Goal: Communication & Community: Answer question/provide support

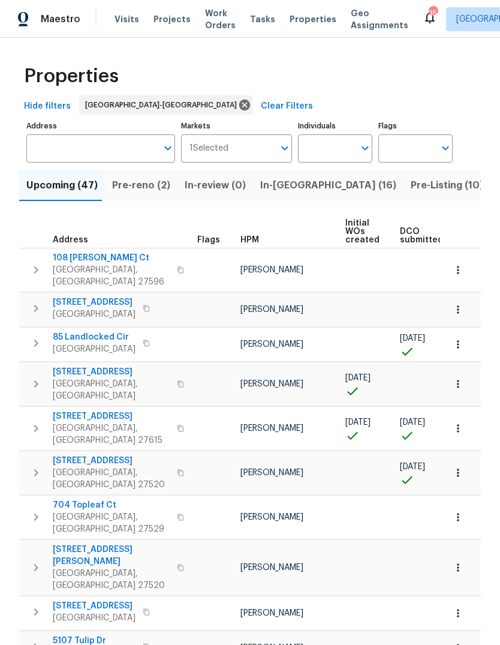
click at [411, 191] on span "Pre-Listing (10)" at bounding box center [447, 185] width 73 height 17
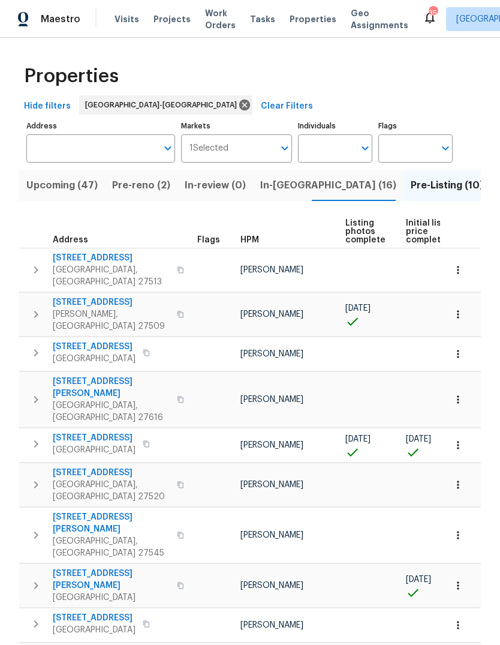
click at [111, 400] on span "[GEOGRAPHIC_DATA], [GEOGRAPHIC_DATA] 27616" at bounding box center [111, 412] width 117 height 24
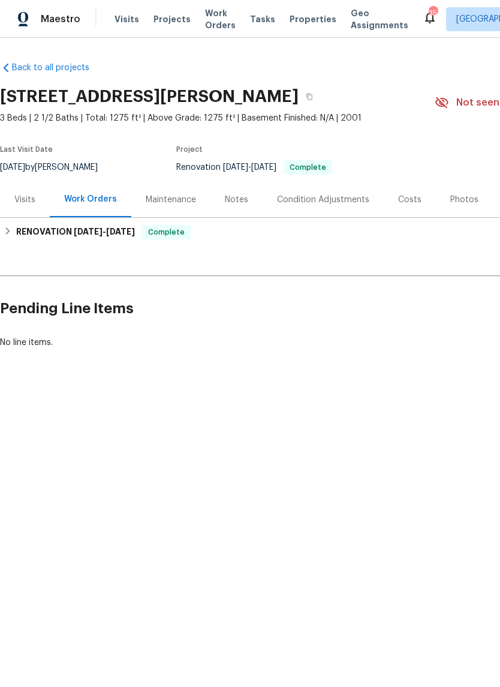
click at [460, 207] on div "Photos" at bounding box center [464, 199] width 57 height 35
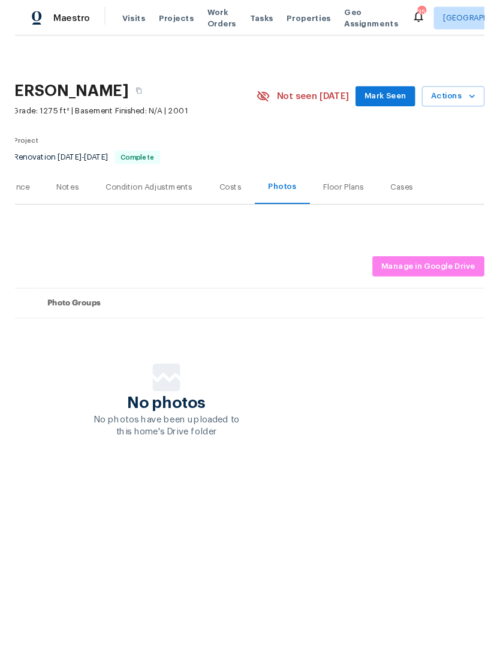
scroll to position [0, 178]
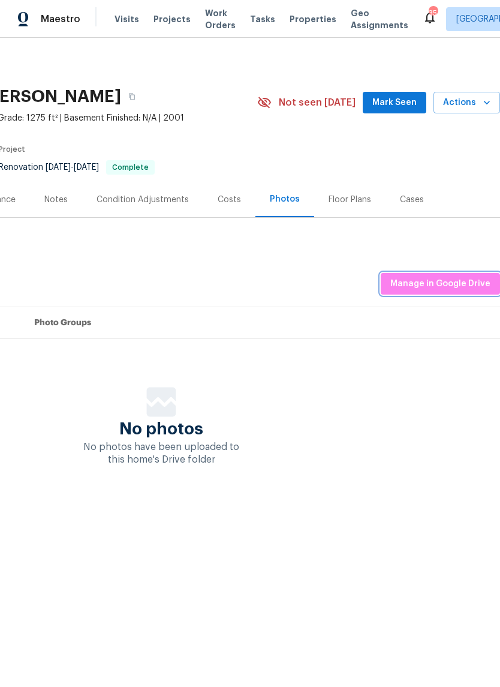
click at [461, 282] on span "Manage in Google Drive" at bounding box center [441, 284] width 100 height 15
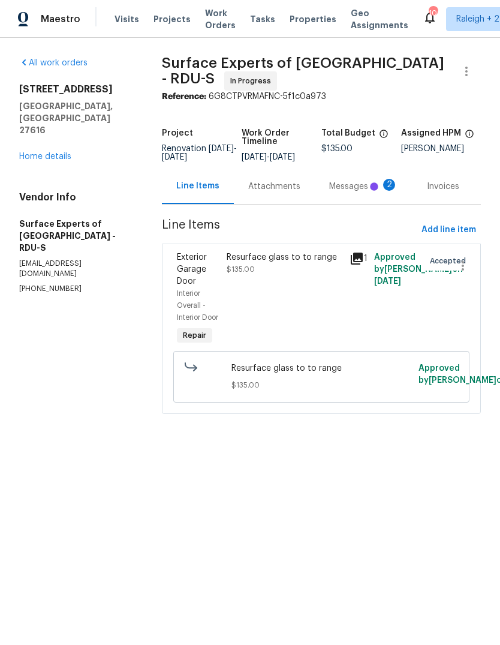
click at [353, 191] on div "Messages 2" at bounding box center [363, 187] width 69 height 12
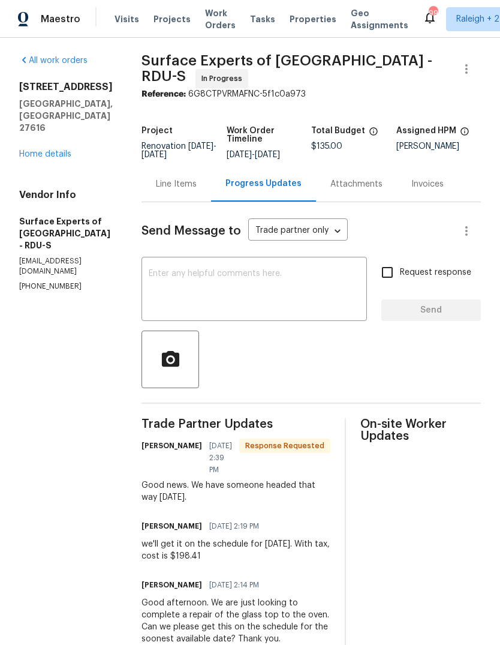
scroll to position [2, 0]
click at [292, 295] on textarea at bounding box center [254, 291] width 211 height 42
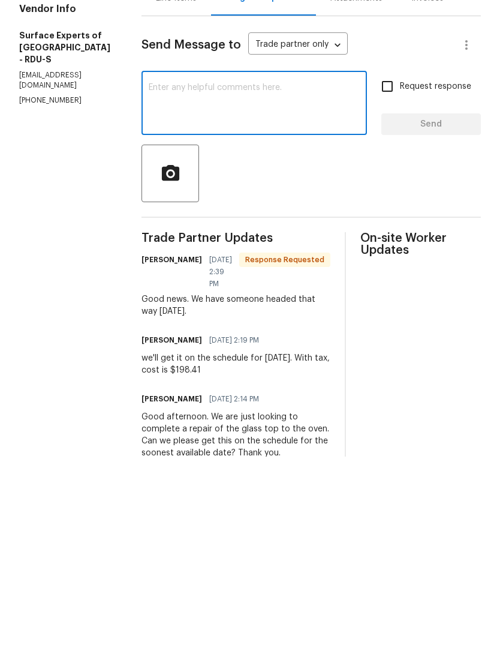
scroll to position [0, 0]
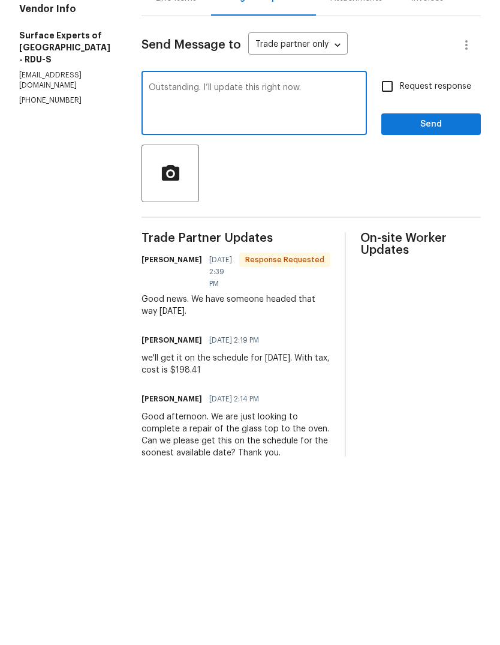
type textarea "Outstanding. I’ll update this right now."
click at [448, 305] on span "Send" at bounding box center [431, 312] width 80 height 15
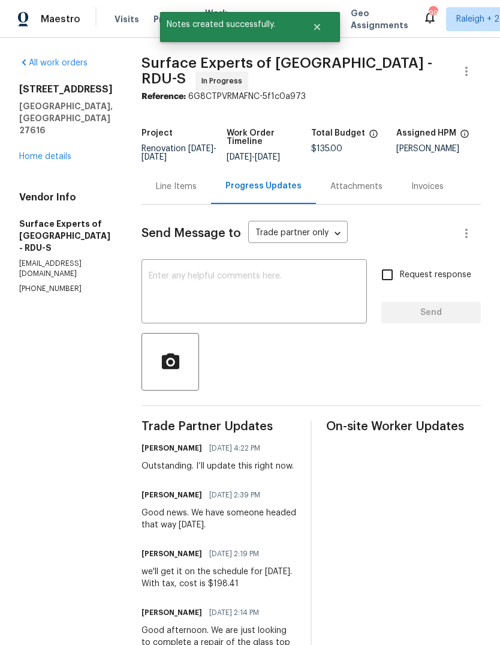
click at [197, 193] on div "Line Items" at bounding box center [176, 187] width 41 height 12
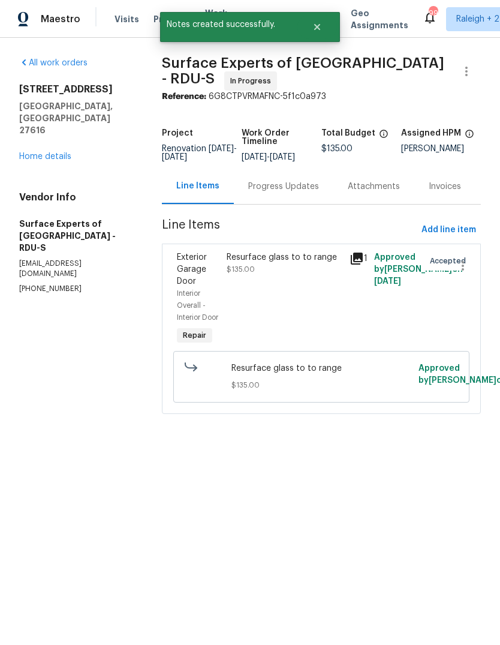
click at [287, 275] on div "Resurface glass to to range $135.00" at bounding box center [285, 263] width 116 height 24
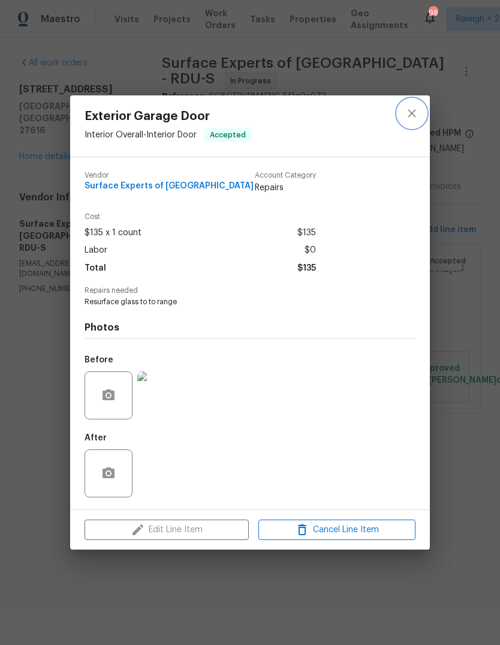
click at [418, 118] on icon "close" at bounding box center [412, 113] width 14 height 14
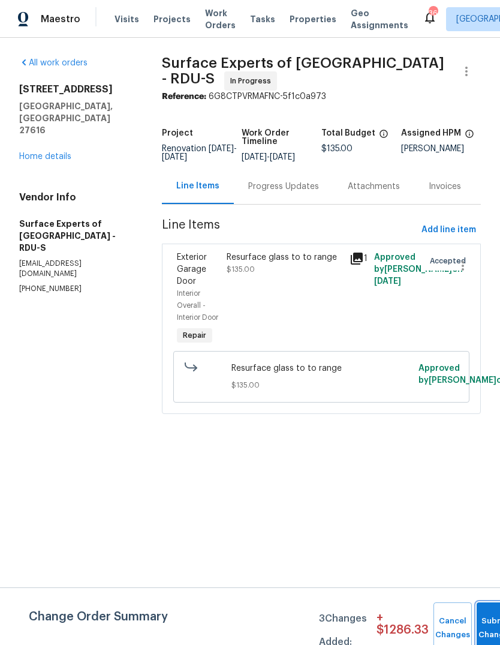
click at [494, 608] on button "Submit Changes" at bounding box center [496, 629] width 38 height 52
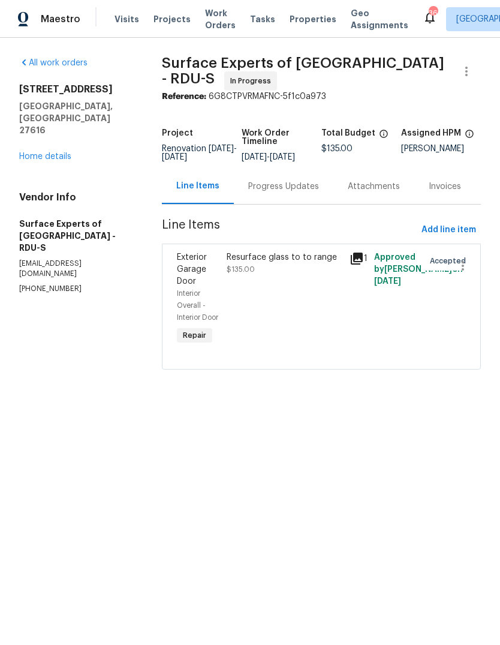
click at [284, 263] on div "Resurface glass to to range" at bounding box center [285, 257] width 116 height 12
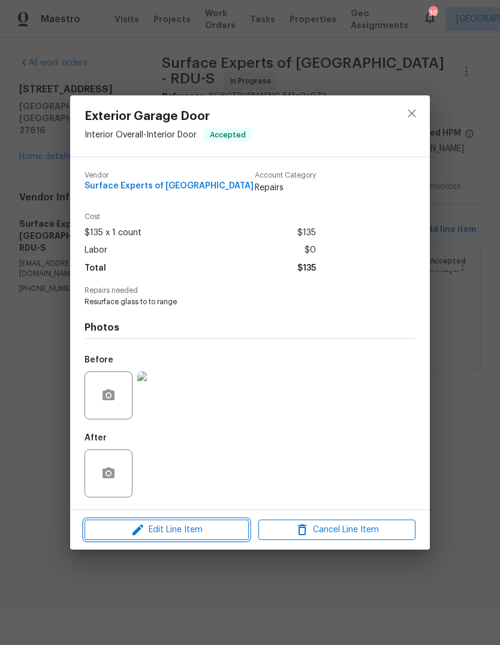
click at [212, 532] on span "Edit Line Item" at bounding box center [166, 530] width 157 height 15
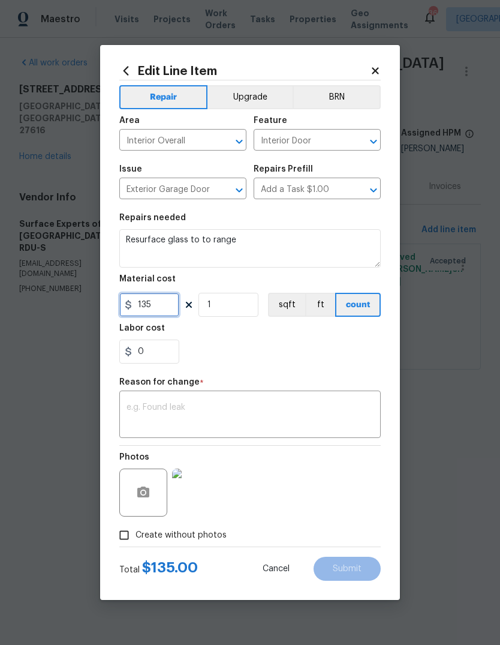
click at [155, 308] on input "135" at bounding box center [149, 305] width 60 height 24
click at [154, 307] on input "135" at bounding box center [149, 305] width 60 height 24
click at [156, 310] on input "135" at bounding box center [149, 305] width 60 height 24
click at [146, 307] on input "135" at bounding box center [149, 305] width 60 height 24
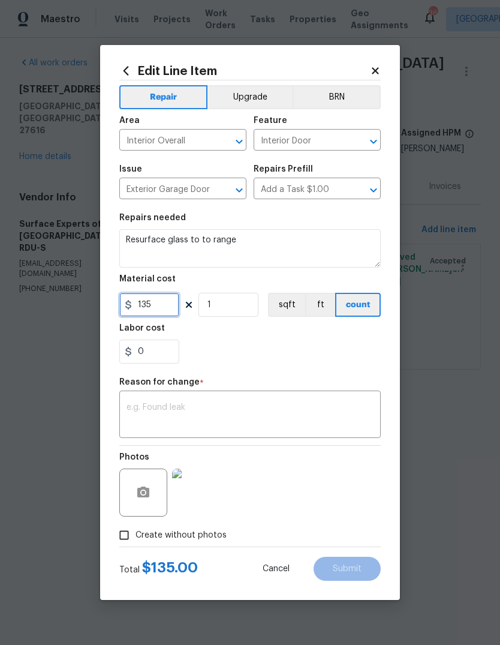
click at [161, 304] on input "135" at bounding box center [149, 305] width 60 height 24
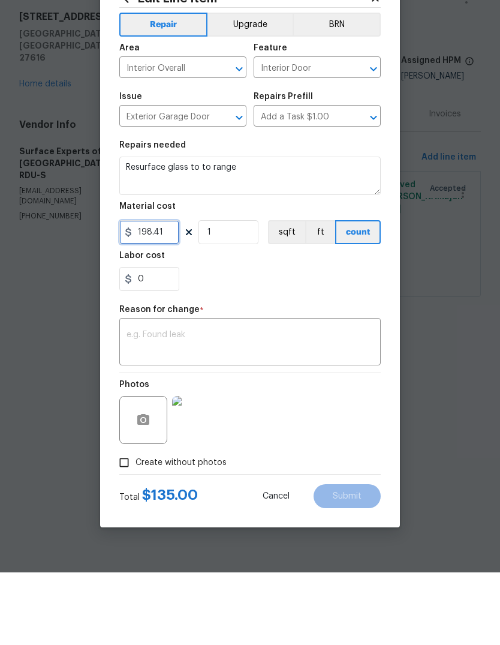
type input "198.41"
click at [272, 403] on textarea at bounding box center [250, 415] width 247 height 25
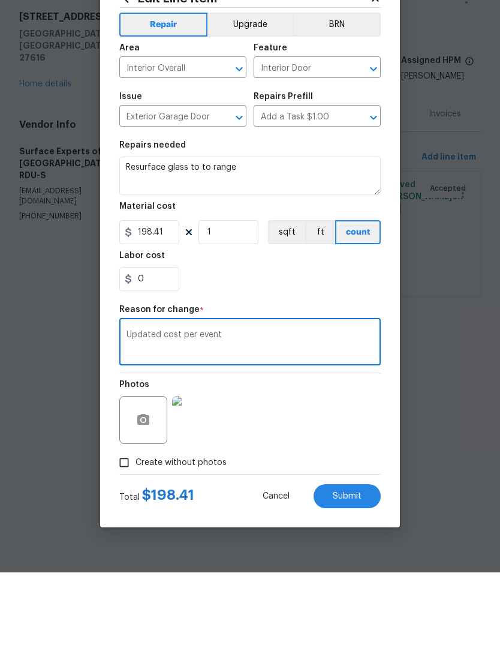
type textarea "Updated cost per event"
click at [337, 296] on section "Repairs needed Resurface glass to to range Material cost 198.41 1 sqft ft count…" at bounding box center [250, 288] width 262 height 164
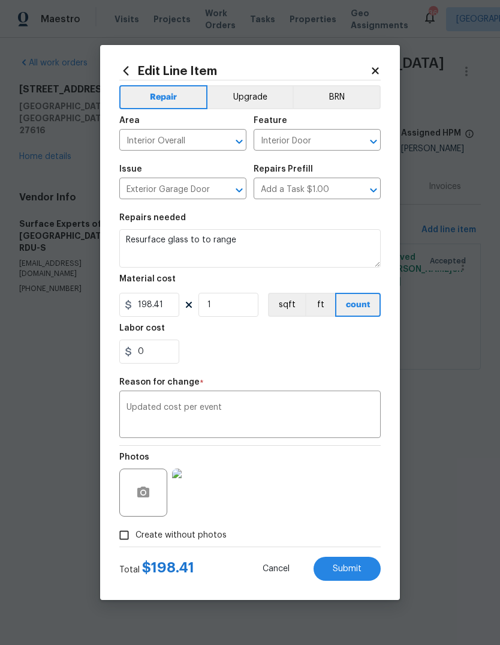
click at [214, 415] on textarea "Updated cost per event" at bounding box center [250, 415] width 247 height 25
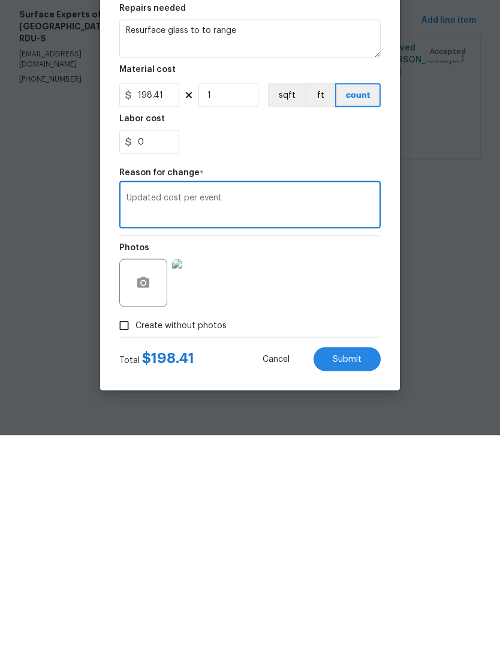
click at [213, 403] on html "Maestro Visits Projects Work Orders Tasks Properties Geo Assignments 36 Charles…" at bounding box center [250, 201] width 500 height 403
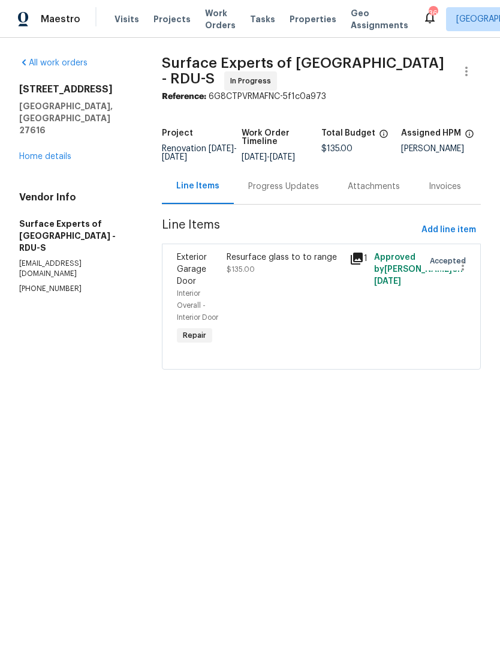
click at [298, 275] on div "Resurface glass to to range $135.00" at bounding box center [285, 263] width 116 height 24
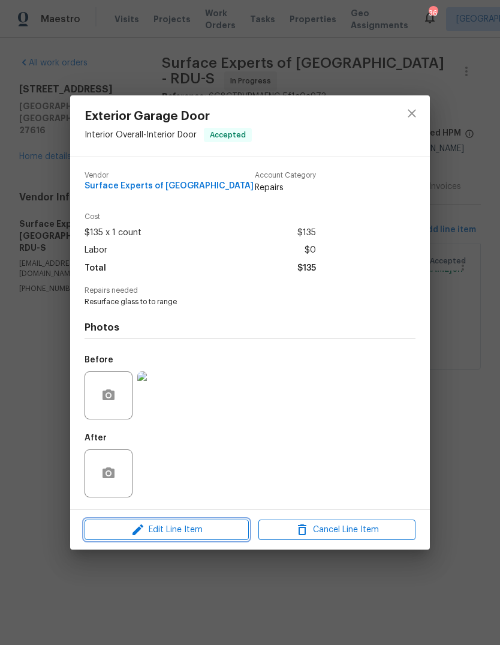
click at [209, 536] on span "Edit Line Item" at bounding box center [166, 530] width 157 height 15
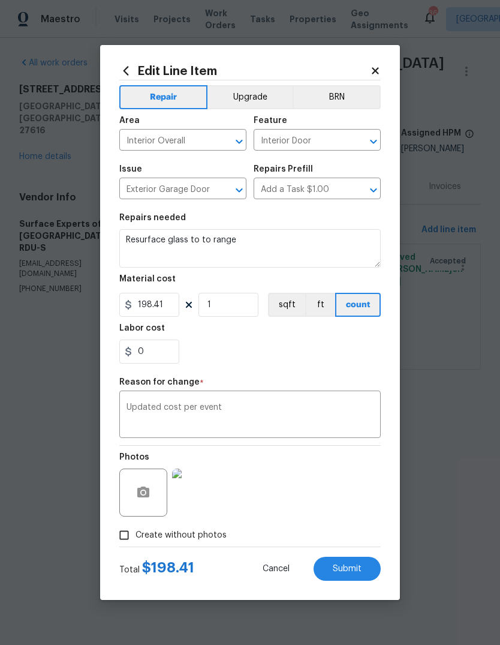
click at [231, 409] on textarea "Updated cost per event" at bounding box center [250, 415] width 247 height 25
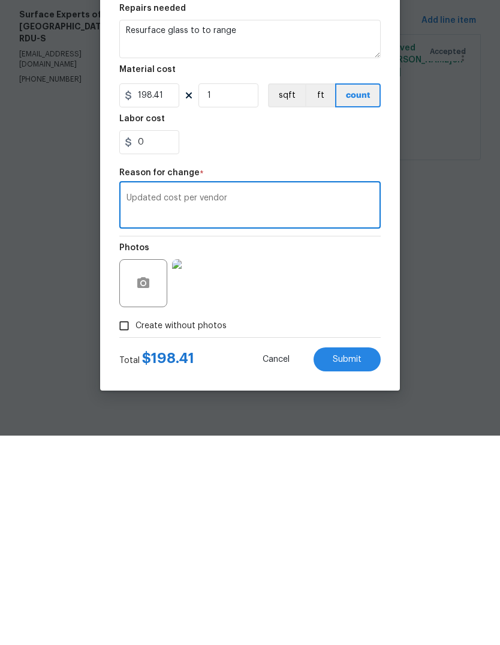
type textarea "Updated cost per vendor"
click at [362, 557] on button "Submit" at bounding box center [347, 569] width 67 height 24
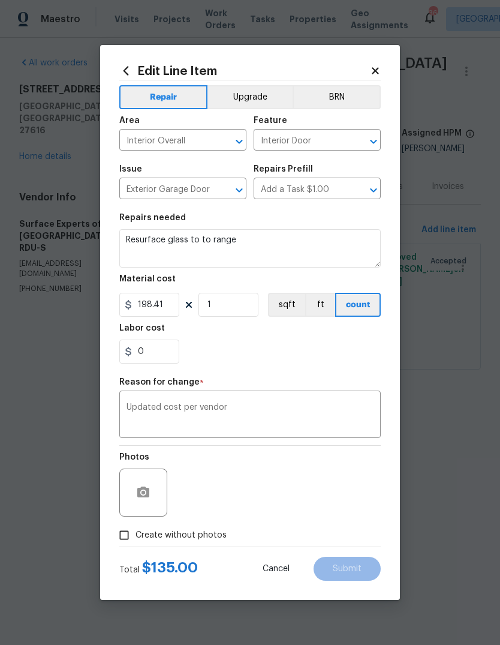
type input "135"
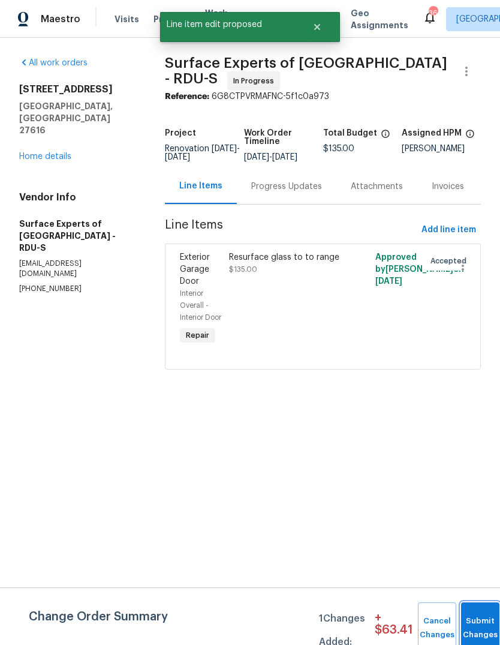
click at [483, 623] on button "Submit Changes" at bounding box center [480, 629] width 38 height 52
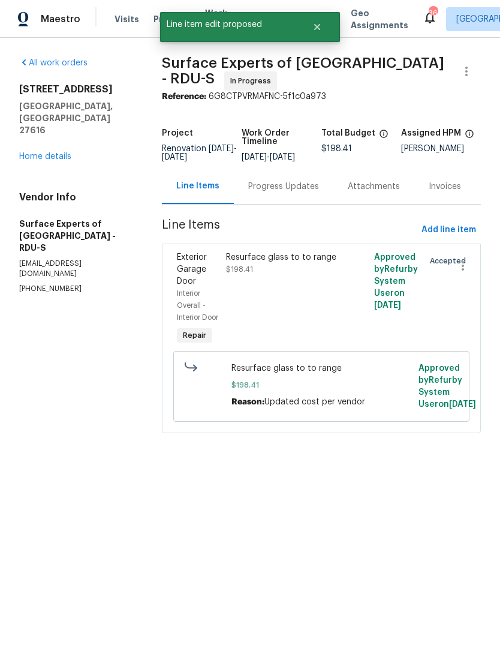
click at [60, 152] on link "Home details" at bounding box center [45, 156] width 52 height 8
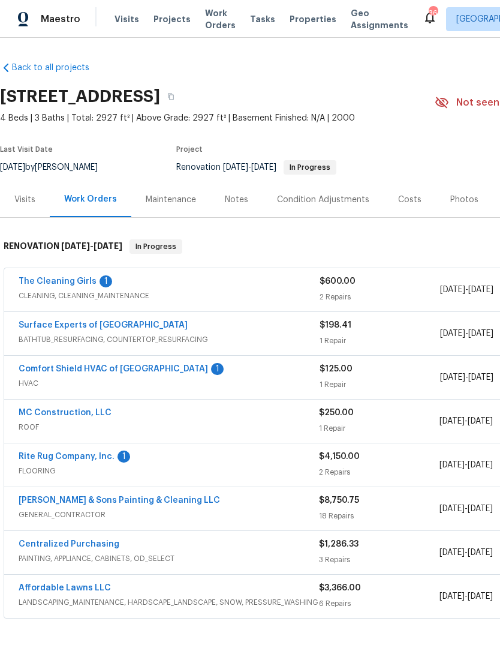
click at [90, 280] on link "The Cleaning Girls" at bounding box center [58, 281] width 78 height 8
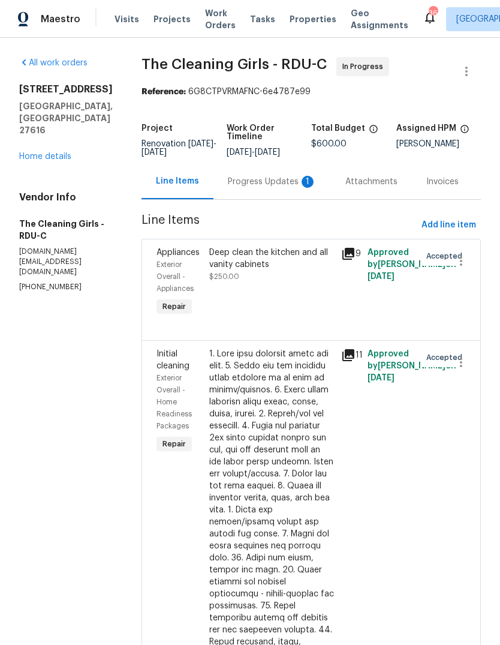
click at [277, 188] on div "Progress Updates 1" at bounding box center [272, 182] width 89 height 12
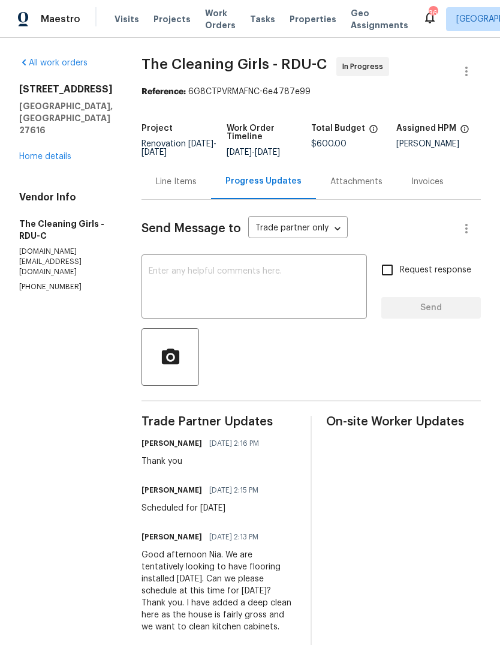
click at [45, 152] on link "Home details" at bounding box center [45, 156] width 52 height 8
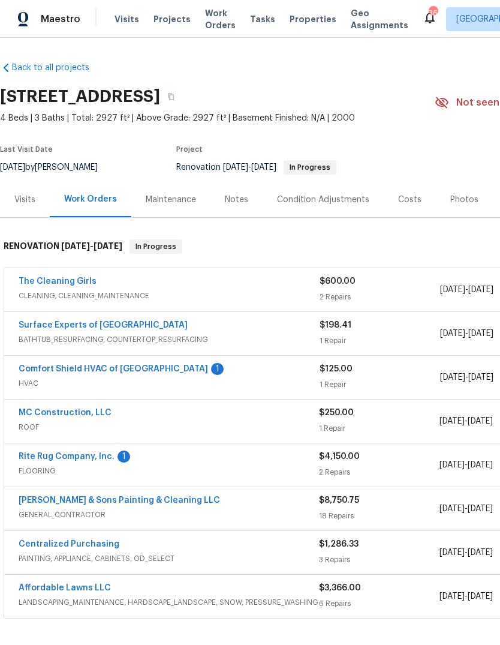
click at [100, 365] on link "Comfort Shield HVAC of NC" at bounding box center [114, 369] width 190 height 8
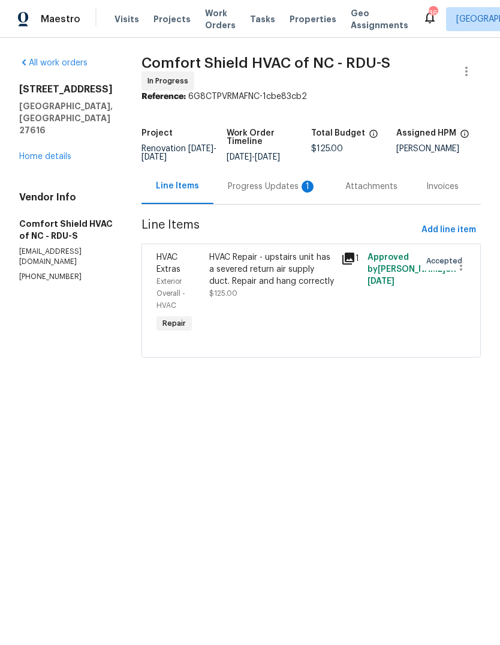
click at [268, 193] on div "Progress Updates 1" at bounding box center [272, 187] width 89 height 12
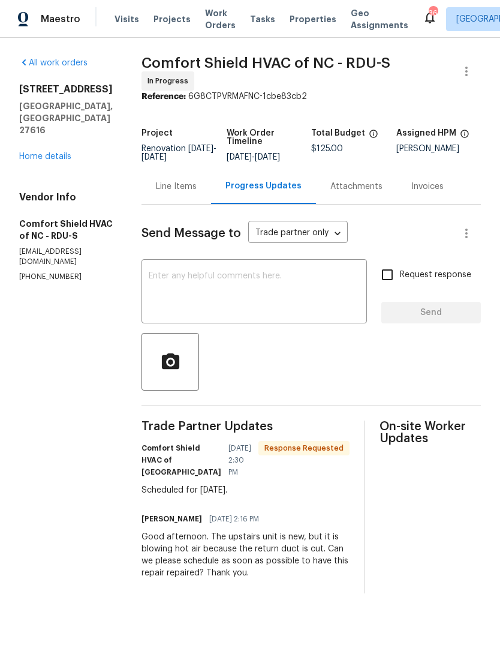
click at [319, 290] on textarea at bounding box center [254, 293] width 211 height 42
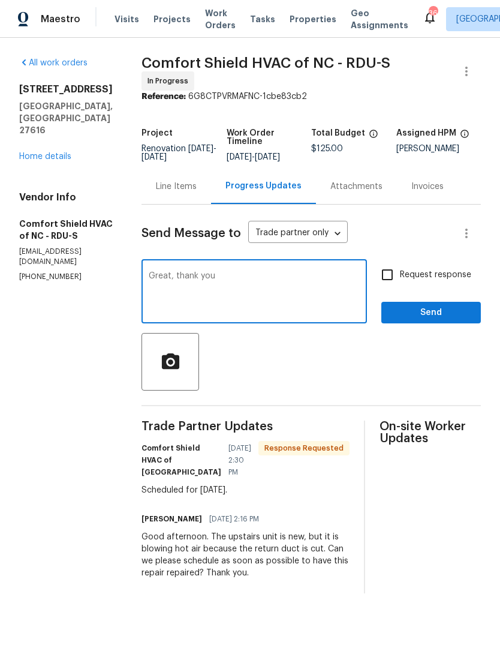
type textarea "Great, thank you"
click at [449, 320] on span "Send" at bounding box center [431, 312] width 80 height 15
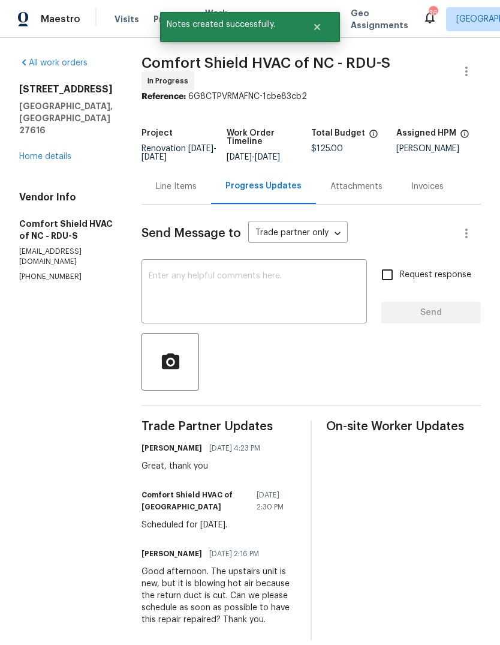
click at [54, 152] on link "Home details" at bounding box center [45, 156] width 52 height 8
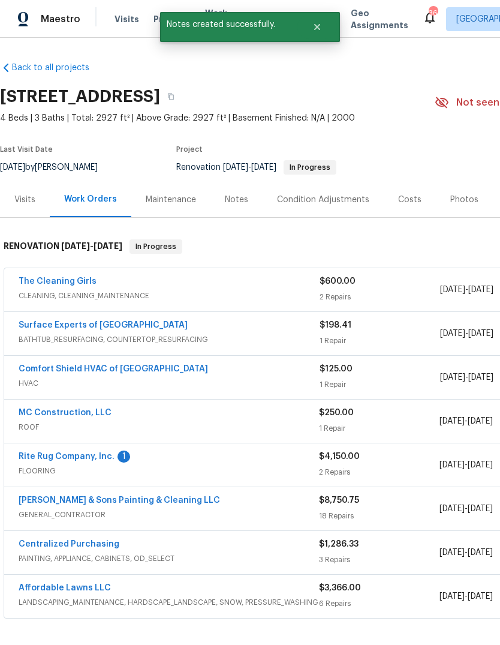
click at [94, 460] on link "Rite Rug Company, Inc." at bounding box center [67, 456] width 96 height 8
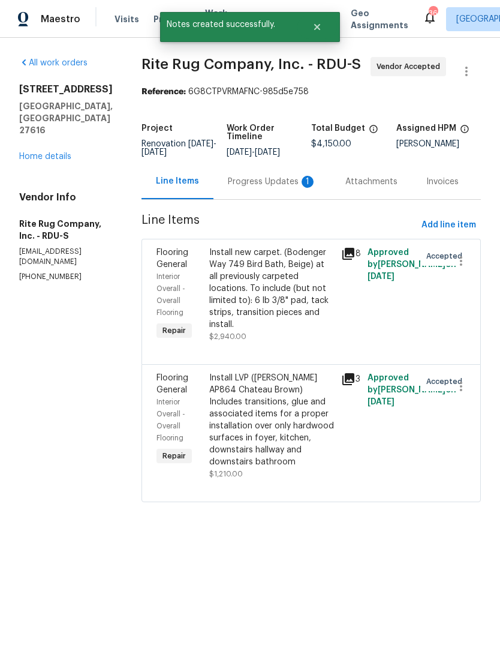
click at [278, 188] on div "Progress Updates 1" at bounding box center [272, 182] width 89 height 12
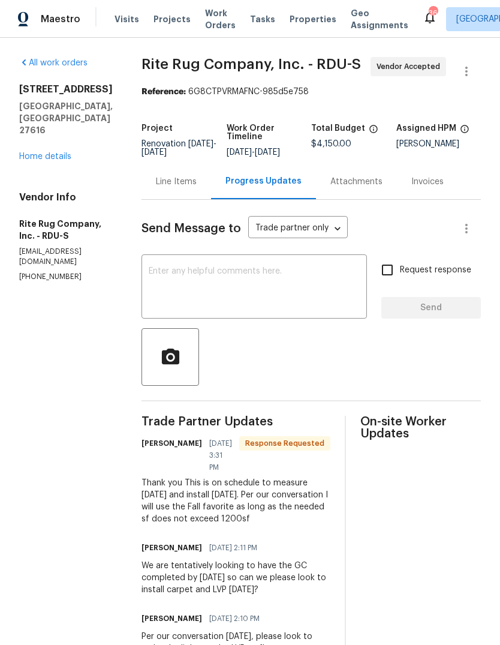
click at [302, 304] on textarea at bounding box center [254, 288] width 211 height 42
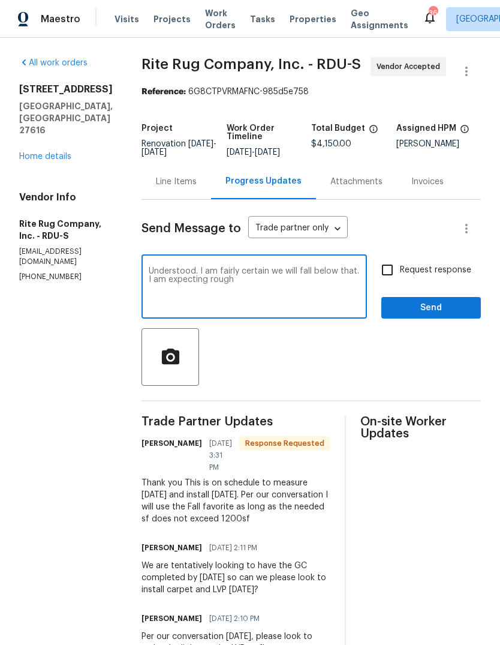
type textarea "Understood. I am fairly certain we will fall below that. I am expecting roughly."
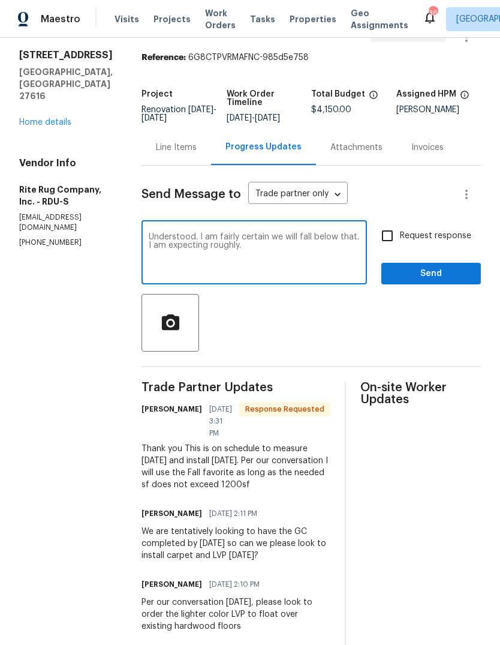
scroll to position [34, 0]
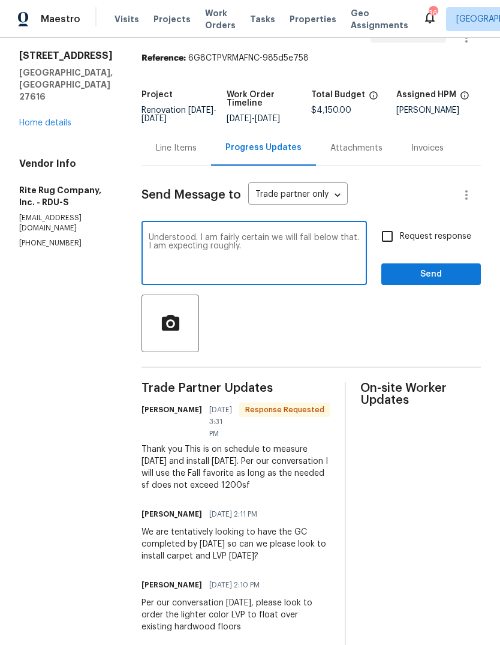
click at [190, 154] on div "Line Items" at bounding box center [176, 148] width 41 height 12
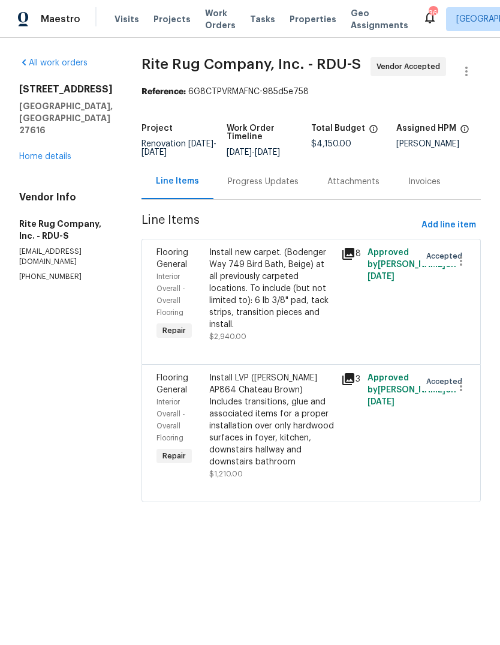
click at [275, 443] on div "Install LVP (Knighton AP864 Chateau Brown) Includes transitions, glue and assoc…" at bounding box center [271, 420] width 125 height 96
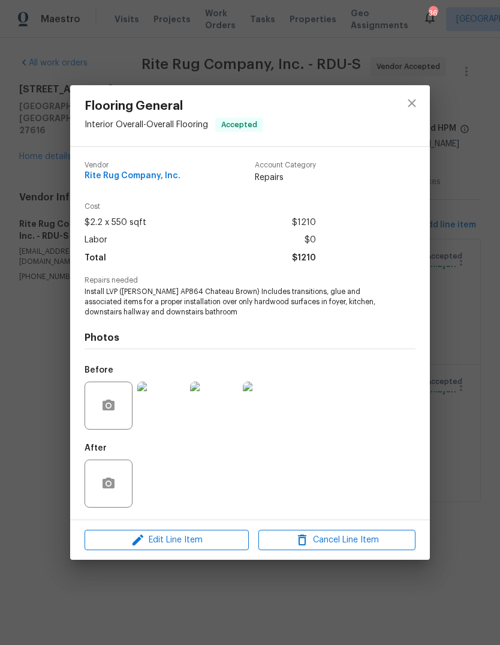
click at [404, 118] on div at bounding box center [412, 115] width 36 height 61
click at [417, 103] on icon "close" at bounding box center [412, 103] width 14 height 14
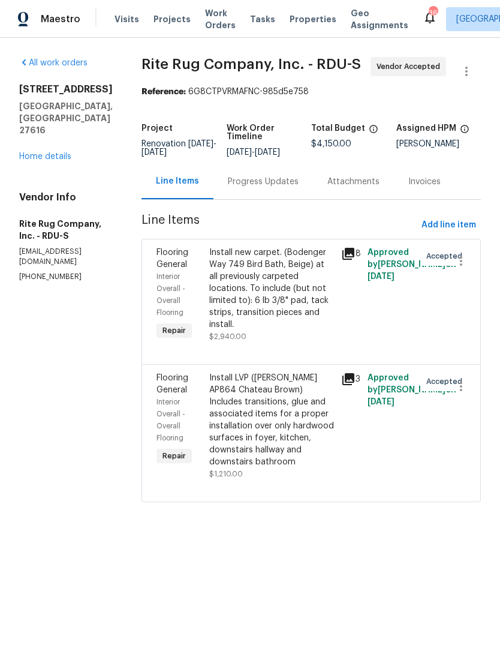
click at [279, 188] on div "Progress Updates" at bounding box center [263, 182] width 71 height 12
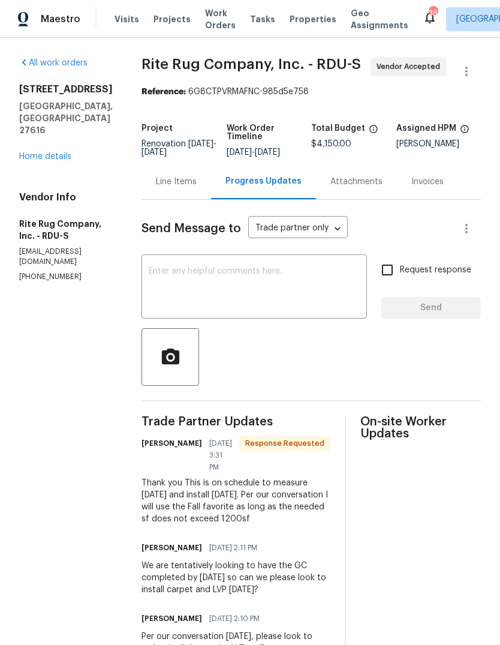
click at [296, 297] on textarea at bounding box center [254, 288] width 211 height 42
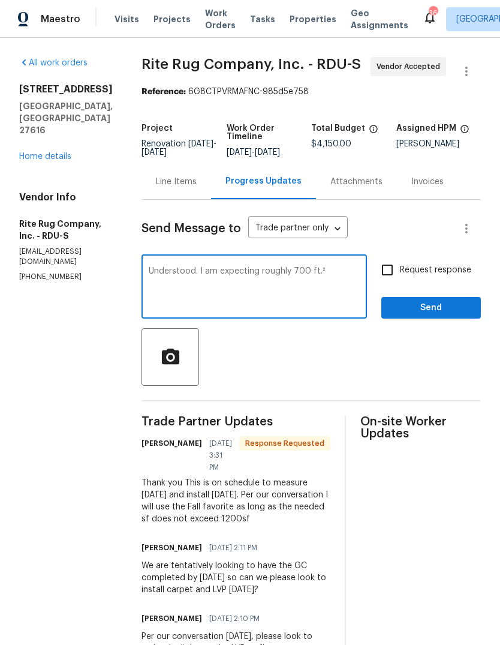
type textarea "Understood. I am expecting roughly 700 ft.²"
click at [452, 316] on span "Send" at bounding box center [431, 308] width 80 height 15
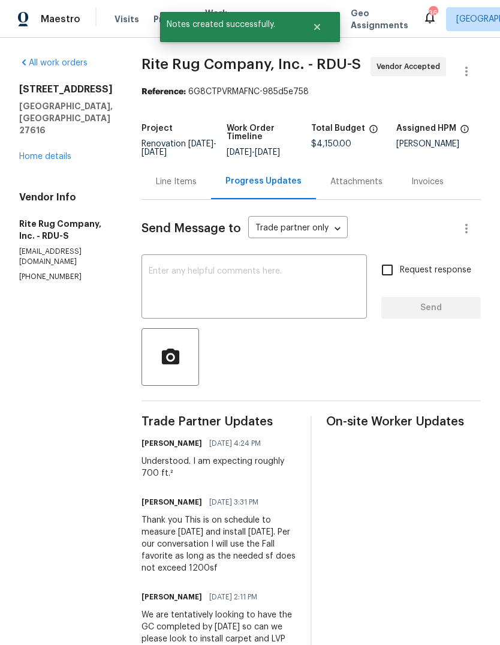
click at [56, 152] on link "Home details" at bounding box center [45, 156] width 52 height 8
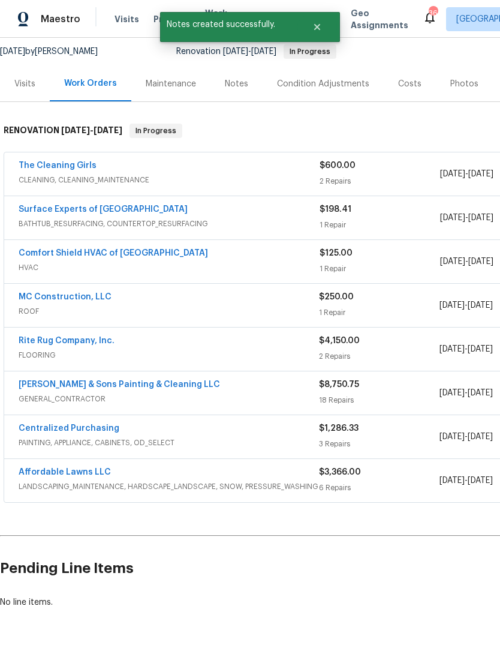
scroll to position [115, 0]
click at [58, 383] on link "Hodge & Sons Painting & Cleaning LLC" at bounding box center [120, 385] width 202 height 8
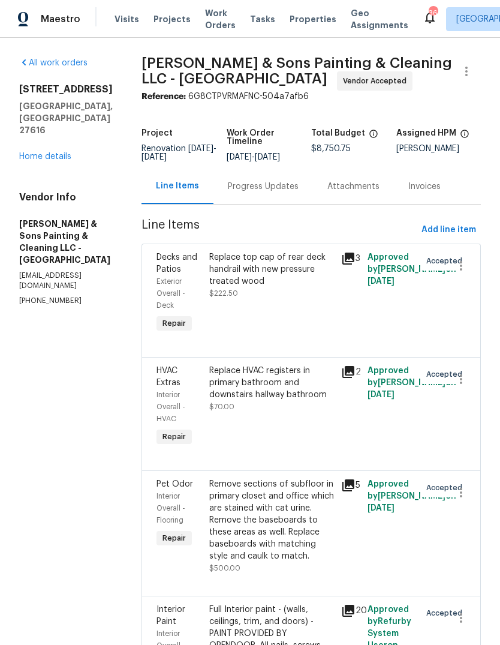
click at [266, 198] on div "Progress Updates" at bounding box center [264, 186] width 100 height 35
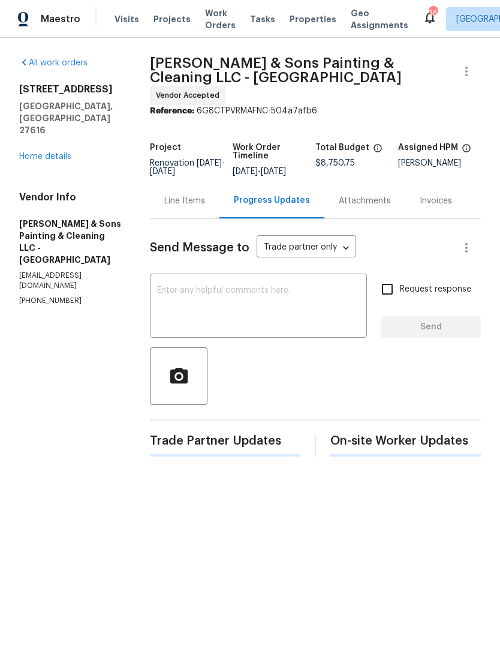
click at [295, 296] on textarea at bounding box center [258, 307] width 203 height 42
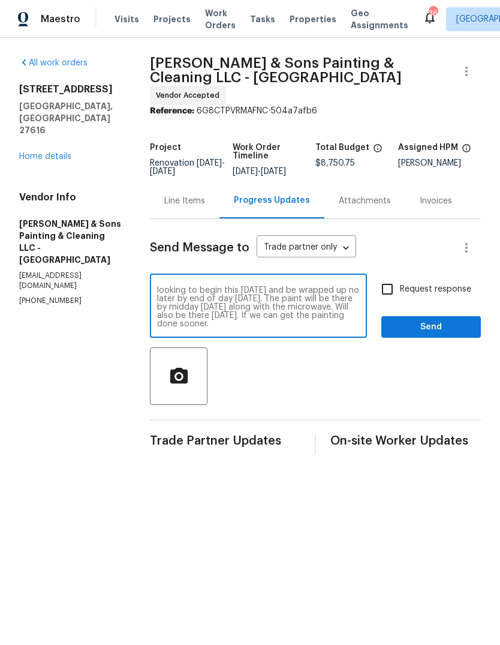
scroll to position [17, 0]
type textarea "Good afternoon. Per our conversation, we are looking to begin this tomorrow and…"
click at [394, 279] on input "Request response" at bounding box center [387, 289] width 25 height 25
checkbox input "true"
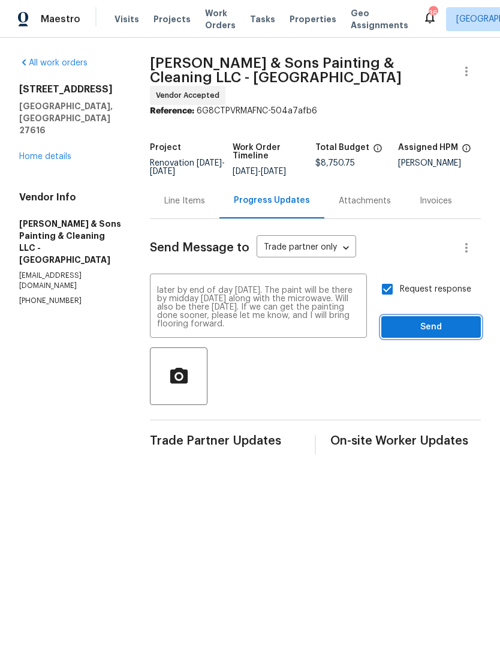
click at [448, 322] on span "Send" at bounding box center [431, 327] width 80 height 15
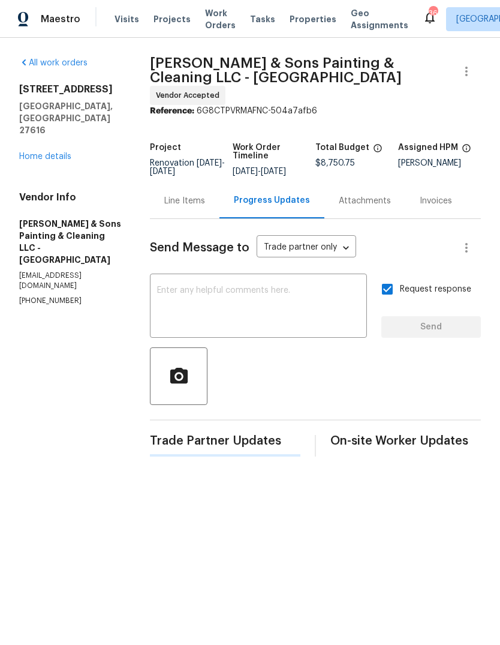
scroll to position [0, 0]
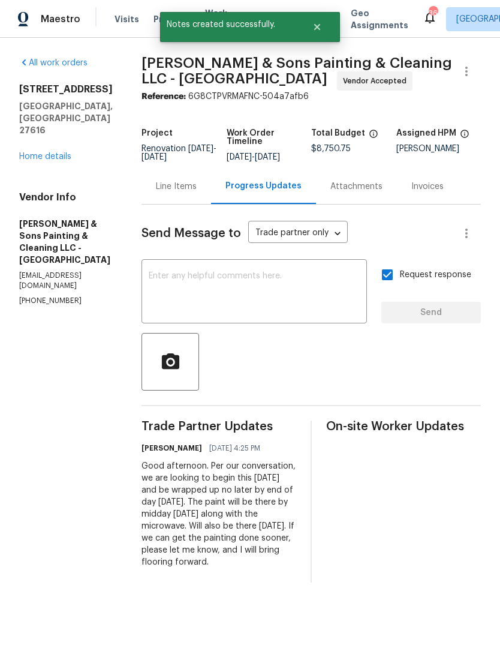
click at [55, 152] on link "Home details" at bounding box center [45, 156] width 52 height 8
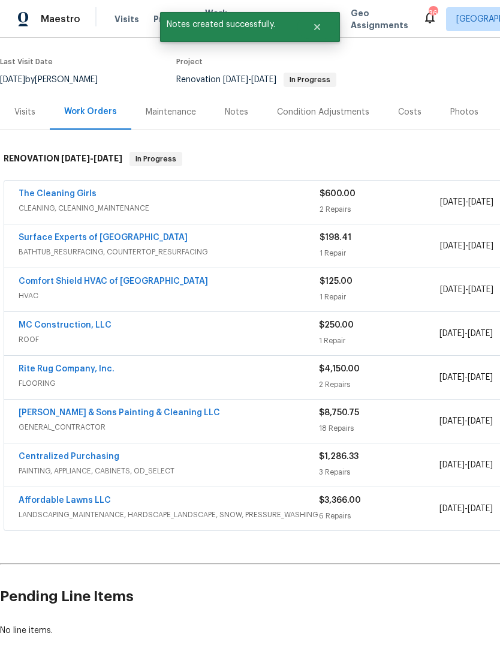
scroll to position [88, 0]
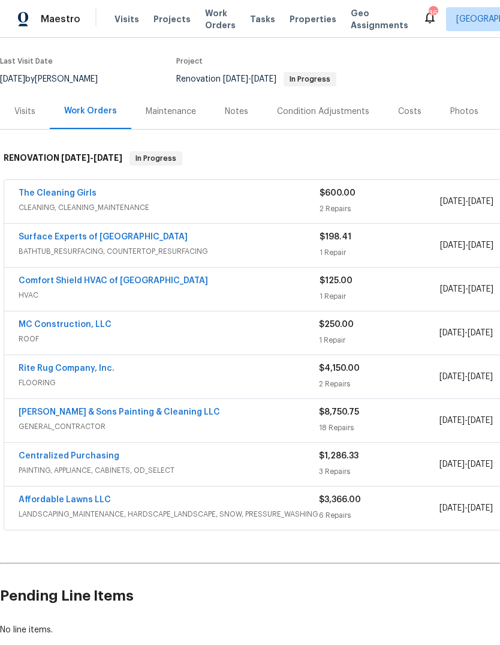
click at [92, 502] on link "Affordable Lawns LLC" at bounding box center [65, 500] width 92 height 8
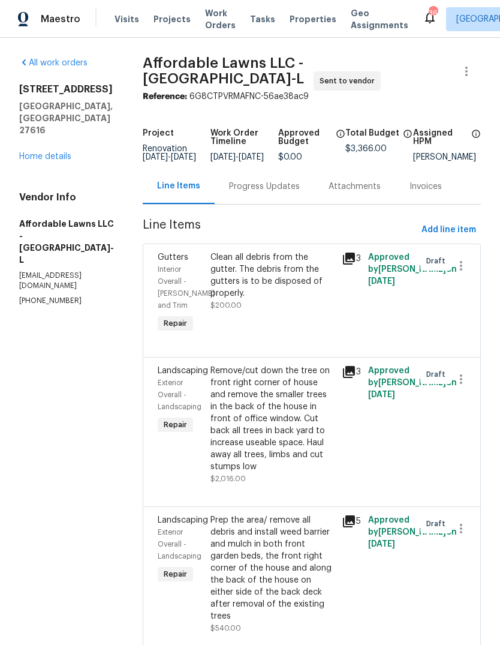
click at [292, 199] on div "Progress Updates" at bounding box center [265, 186] width 100 height 35
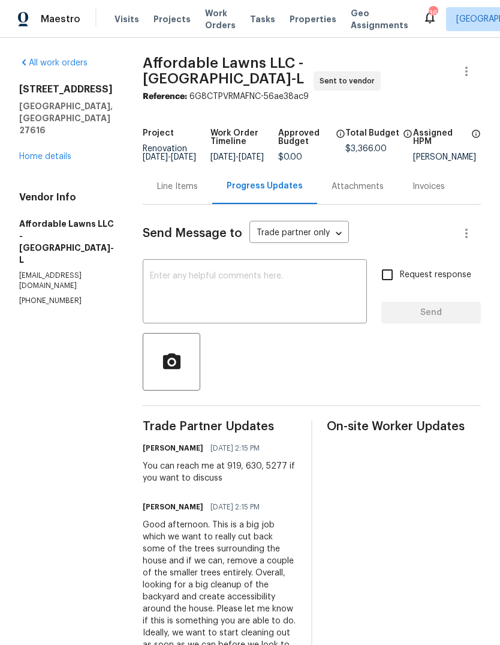
click at [61, 152] on link "Home details" at bounding box center [45, 156] width 52 height 8
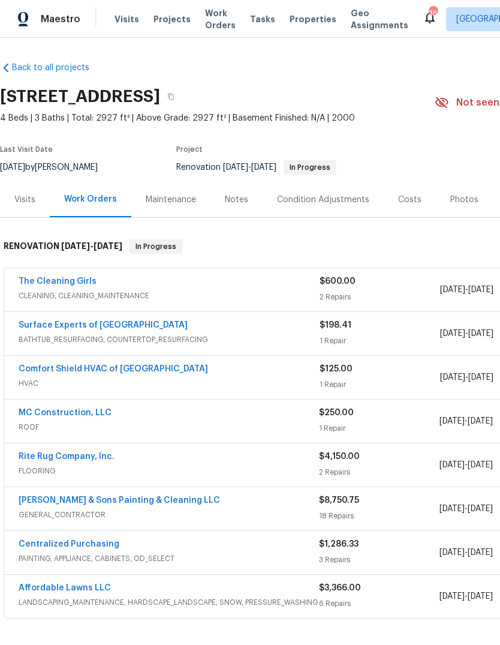
click at [403, 203] on div "Costs" at bounding box center [409, 200] width 23 height 12
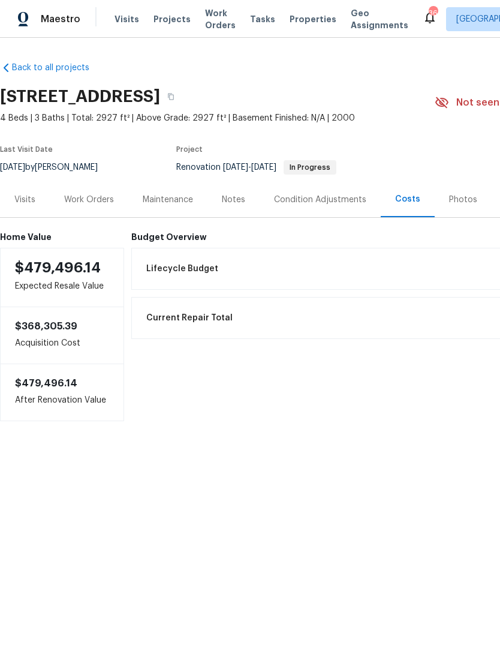
click at [110, 204] on div "Work Orders" at bounding box center [89, 200] width 50 height 12
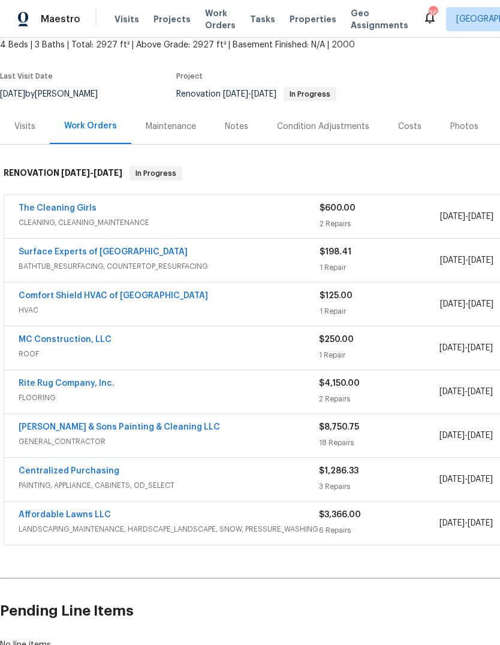
scroll to position [74, 0]
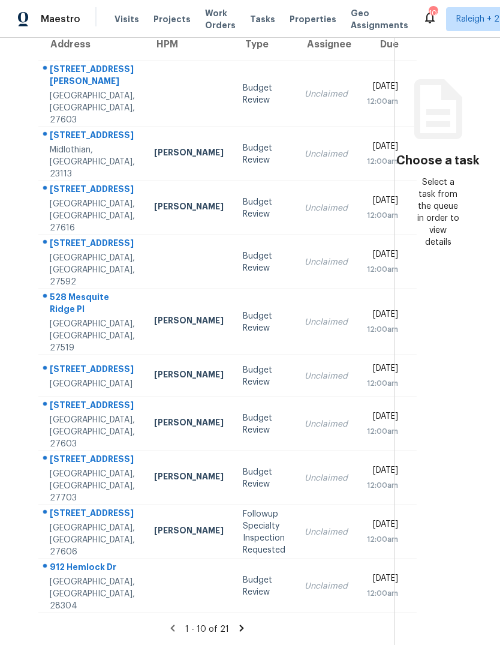
scroll to position [45, 0]
click at [236, 629] on icon at bounding box center [241, 628] width 11 height 11
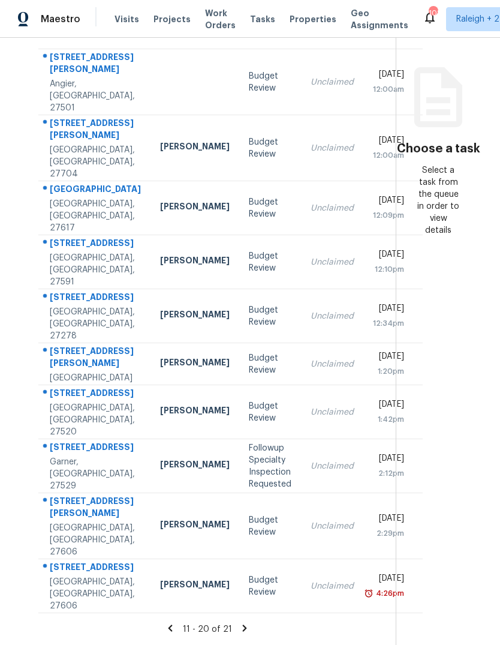
scroll to position [173, 0]
click at [243, 627] on icon at bounding box center [245, 628] width 4 height 7
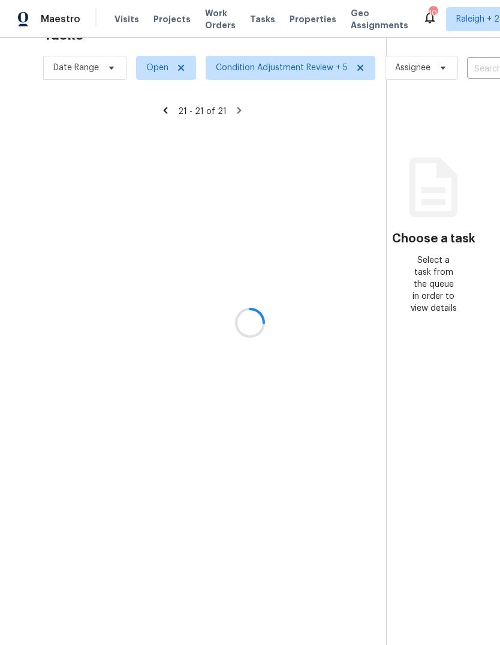
scroll to position [38, 0]
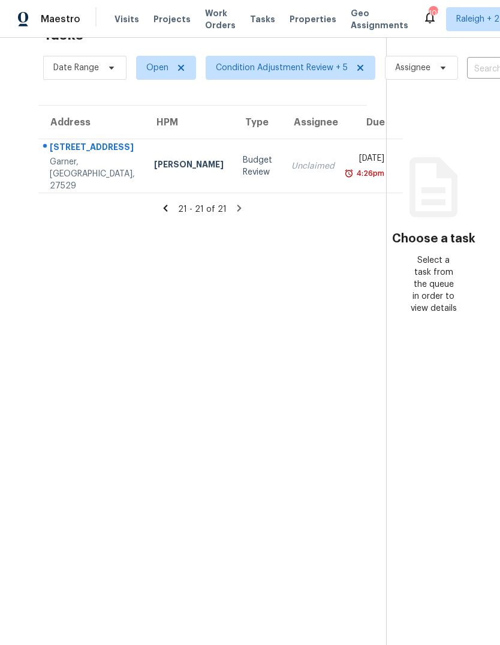
click at [354, 152] on div "[DATE]" at bounding box center [369, 159] width 31 height 15
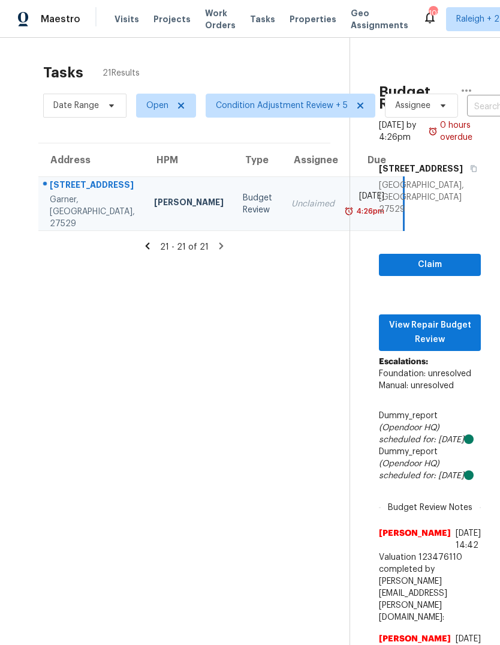
scroll to position [0, 0]
click at [142, 241] on icon at bounding box center [147, 246] width 11 height 11
